Goal: Information Seeking & Learning: Learn about a topic

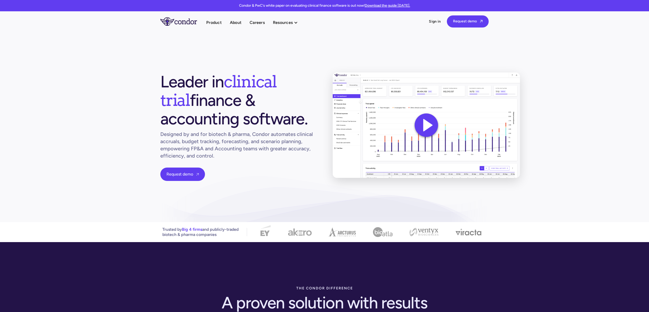
drag, startPoint x: 296, startPoint y: 174, endPoint x: 294, endPoint y: 135, distance: 38.6
click at [296, 174] on div "Leader in clinical trial finance & accounting software. Designed by and for bio…" at bounding box center [238, 126] width 156 height 108
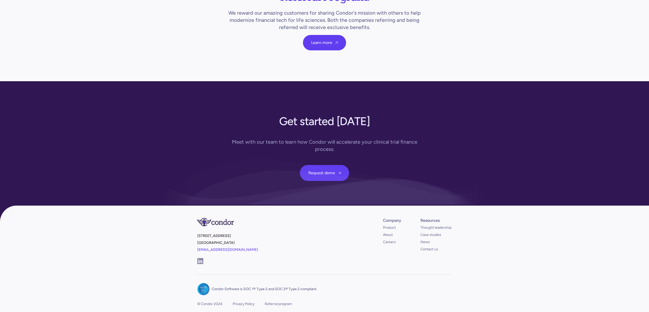
scroll to position [1785, 0]
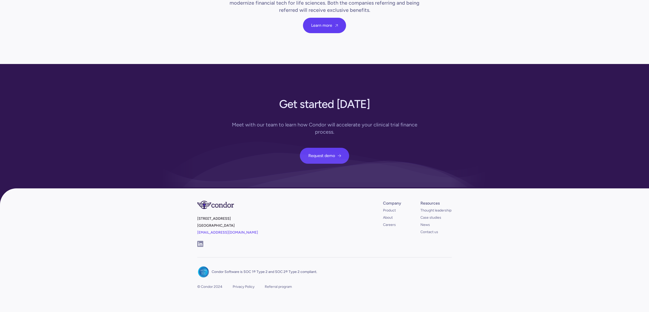
click at [206, 266] on img at bounding box center [203, 271] width 11 height 11
click at [284, 246] on div "401 West A St, Suite 200 San Diego, CA 92101 info@condorsoftware.com Company Pr…" at bounding box center [324, 222] width 255 height 69
click at [424, 222] on link "News" at bounding box center [425, 224] width 9 height 5
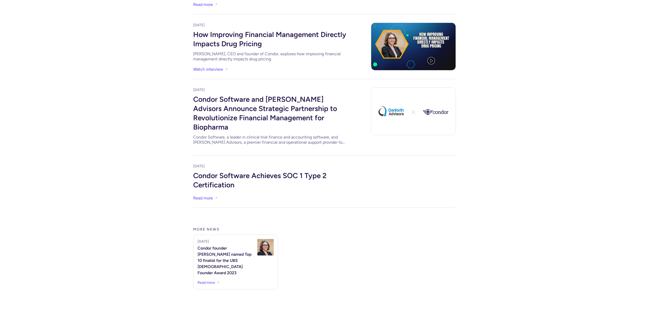
scroll to position [221, 0]
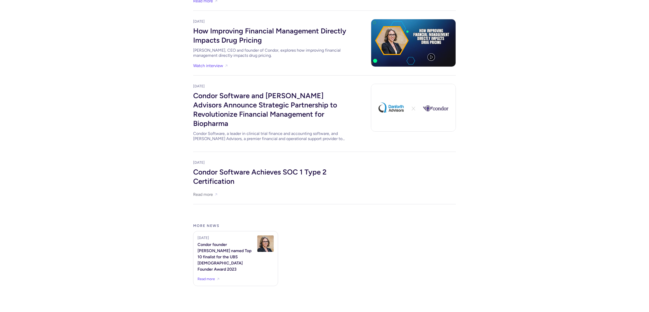
click at [197, 196] on link "Read more" at bounding box center [203, 194] width 20 height 7
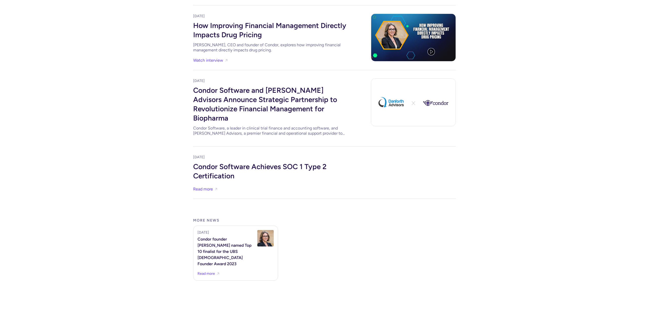
scroll to position [372, 0]
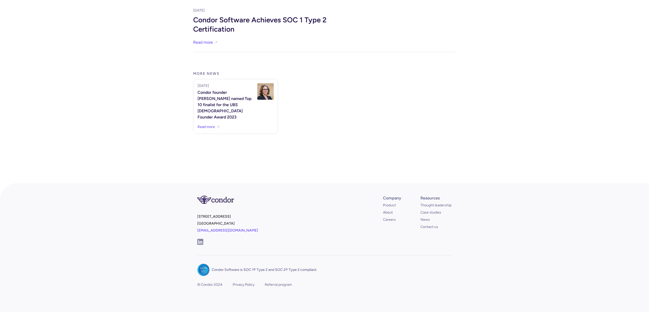
click at [438, 230] on div "401 West A St, Suite 200 San Diego, CA 92101 info@condorsoftware.com Company Pr…" at bounding box center [324, 219] width 255 height 72
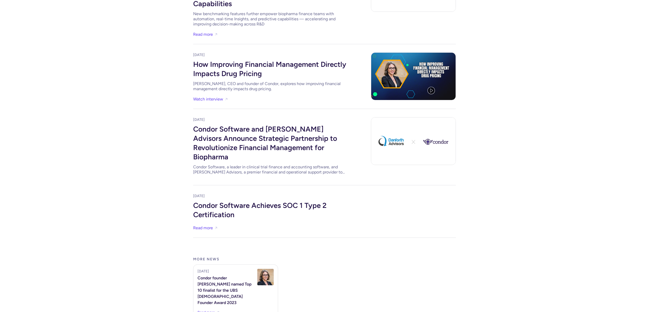
scroll to position [0, 0]
